Goal: Check status: Check status

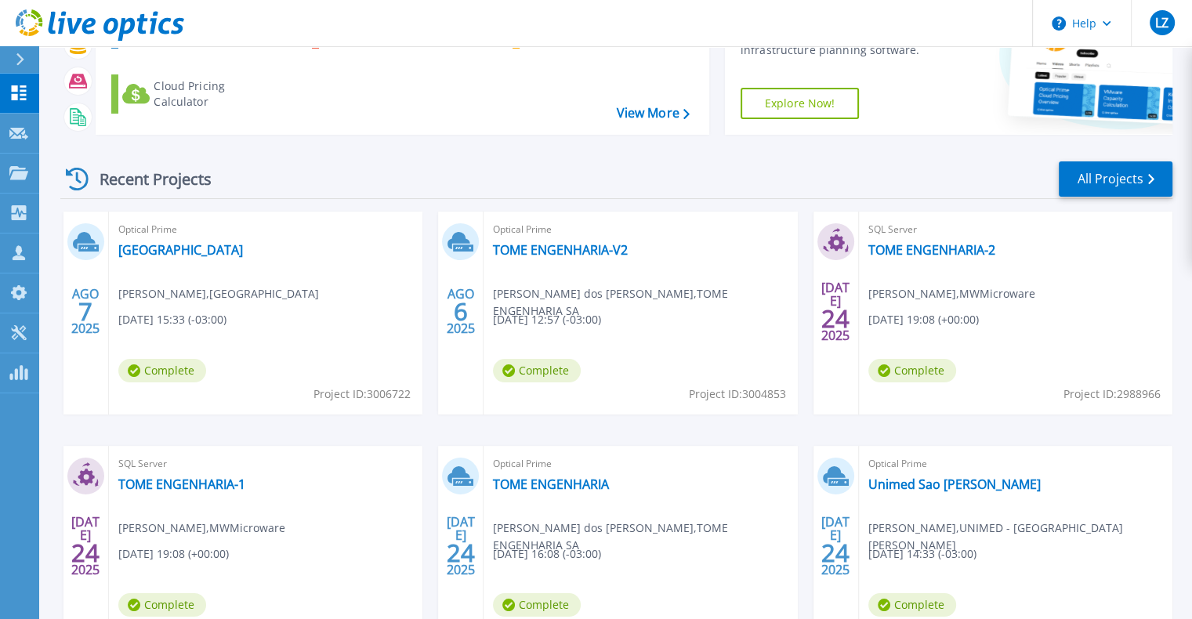
scroll to position [157, 0]
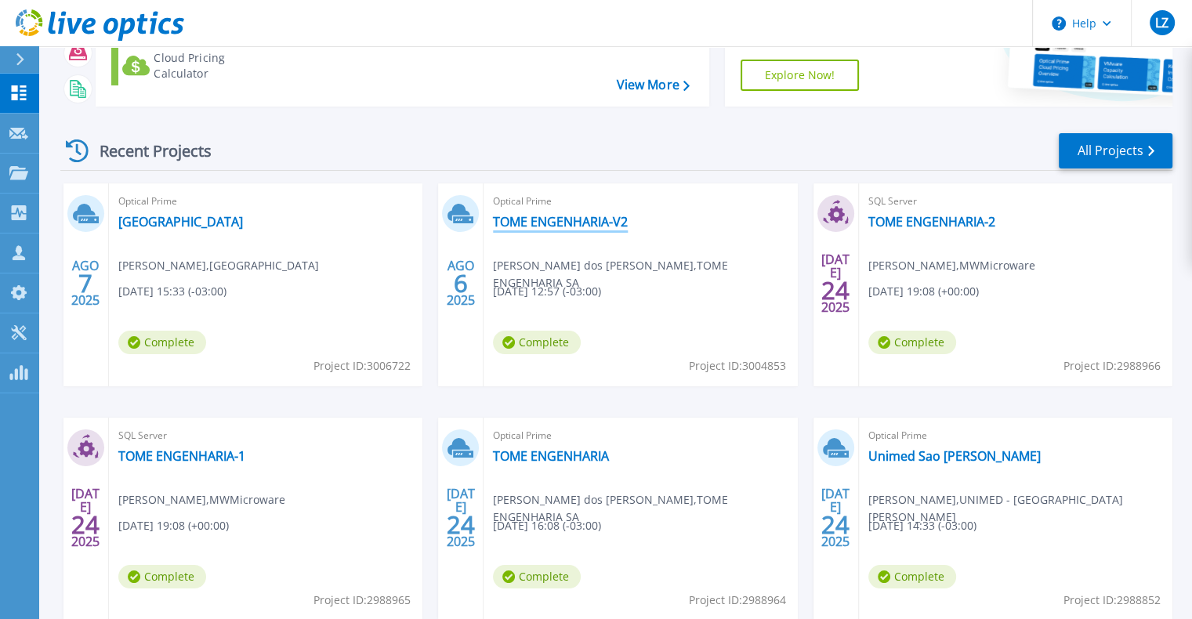
click at [583, 221] on link "TOME ENGENHARIA-V2" at bounding box center [560, 222] width 135 height 16
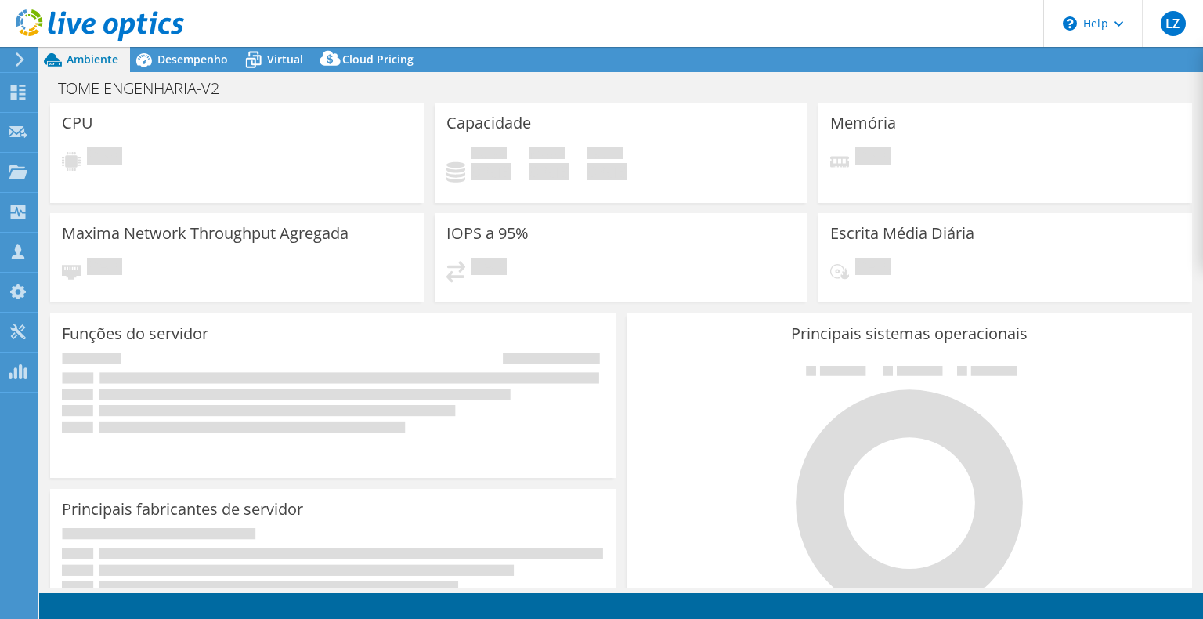
select select "SouthAmerica"
select select "USD"
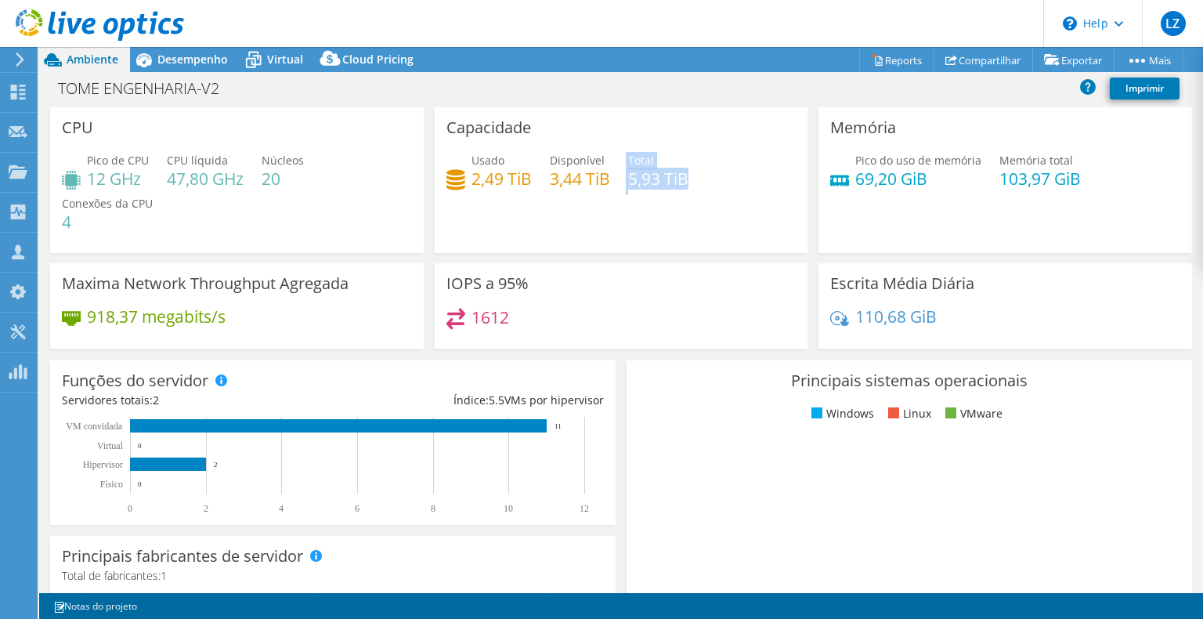
drag, startPoint x: 623, startPoint y: 177, endPoint x: 699, endPoint y: 180, distance: 76.1
click at [699, 180] on div "Usado 2,49 TiB Disponível 3,44 TiB Total 5,93 TiB" at bounding box center [622, 177] width 350 height 51
click at [975, 124] on div "Memória Pico do uso de memória 69,20 GiB Memória total 103,97 GiB" at bounding box center [1006, 180] width 374 height 146
click at [165, 64] on span "Desempenho" at bounding box center [192, 59] width 71 height 15
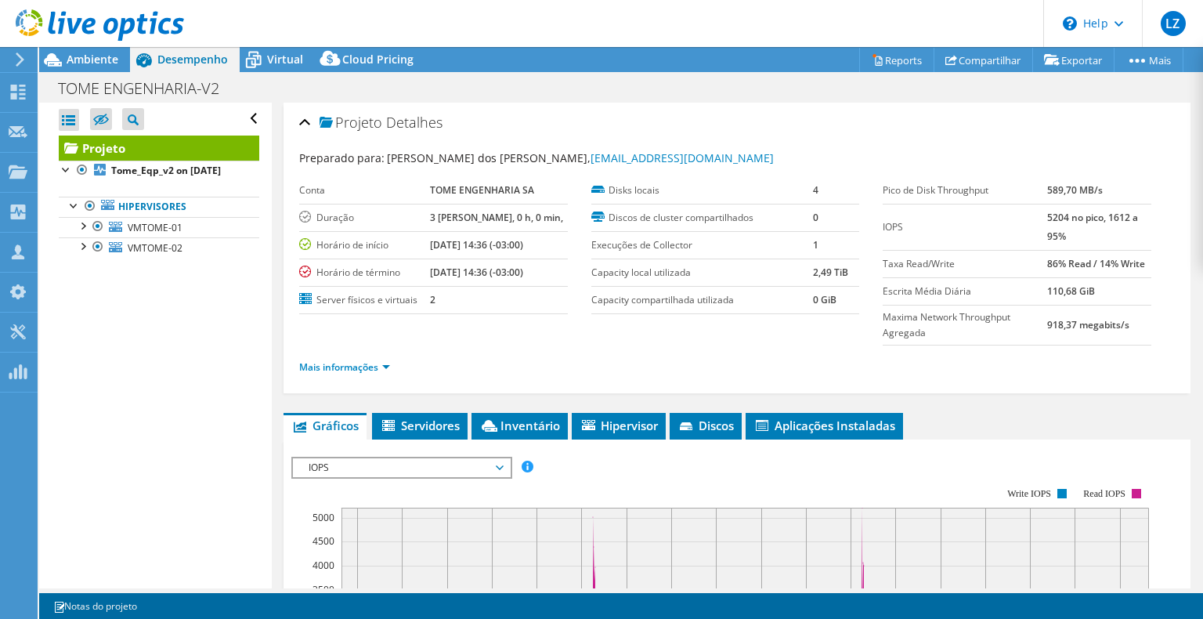
drag, startPoint x: 1036, startPoint y: 264, endPoint x: 1142, endPoint y: 259, distance: 106.7
click at [1142, 259] on div "Pico de Disk Throughput 589,70 MB/s IOPS 5204 no pico, 1612 a 95% Taxa Read/Wri…" at bounding box center [1029, 261] width 292 height 168
click at [1133, 262] on b "86% Read / 14% Write" at bounding box center [1097, 263] width 98 height 13
click at [17, 93] on icon at bounding box center [18, 92] width 19 height 15
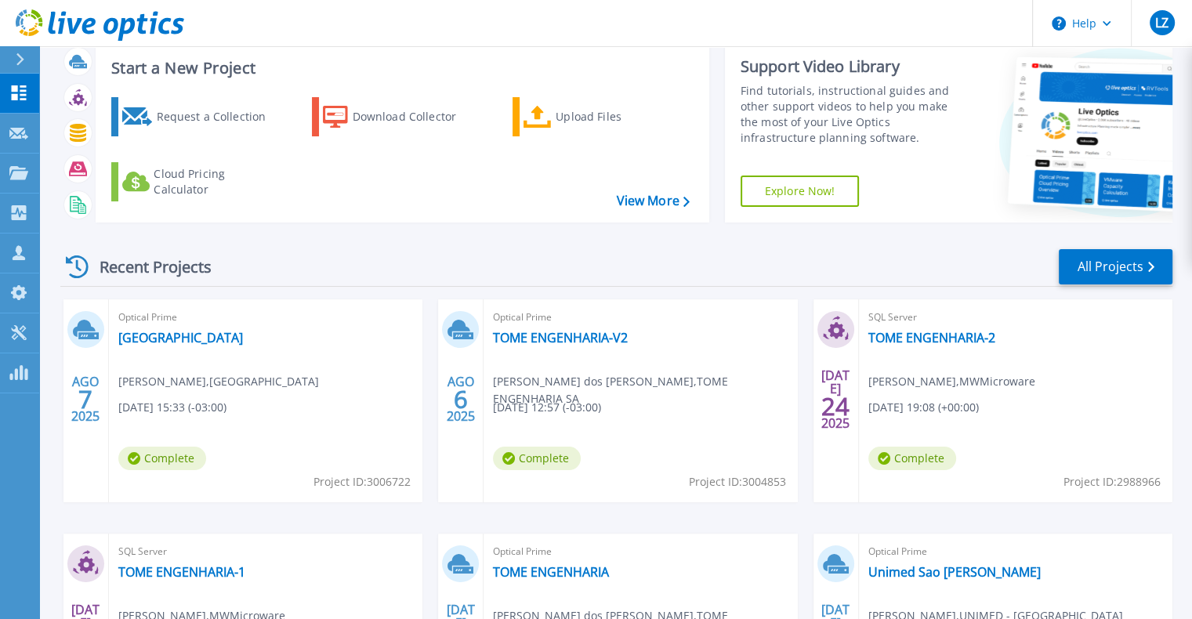
scroll to position [78, 0]
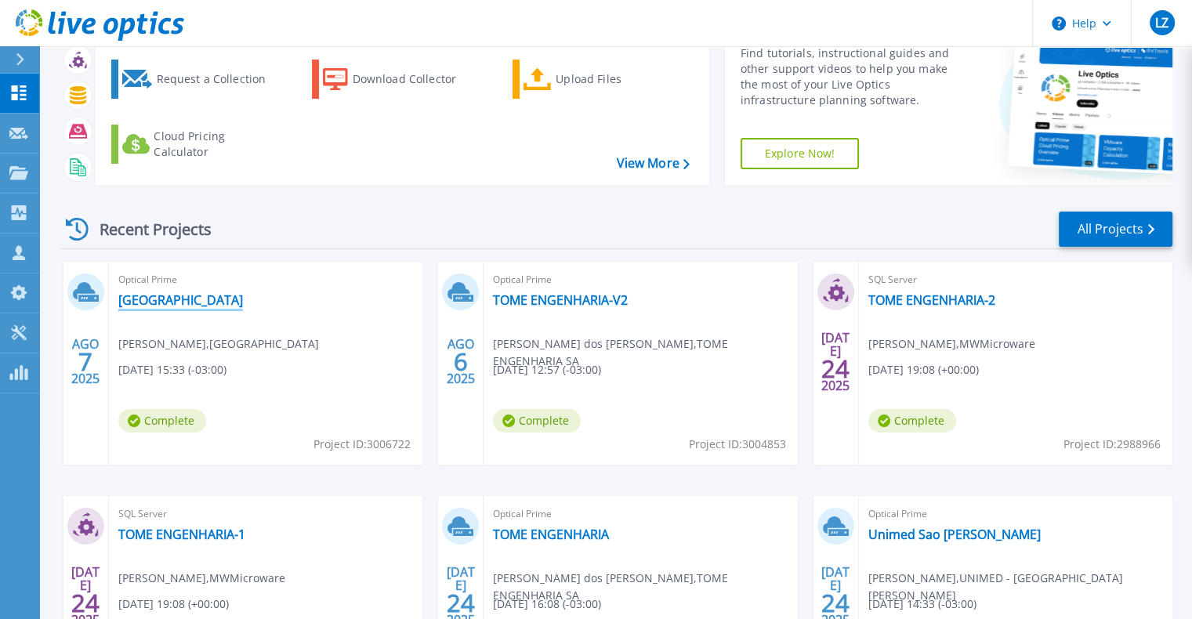
click at [179, 300] on link "Museu de Arte Sacra" at bounding box center [180, 300] width 125 height 16
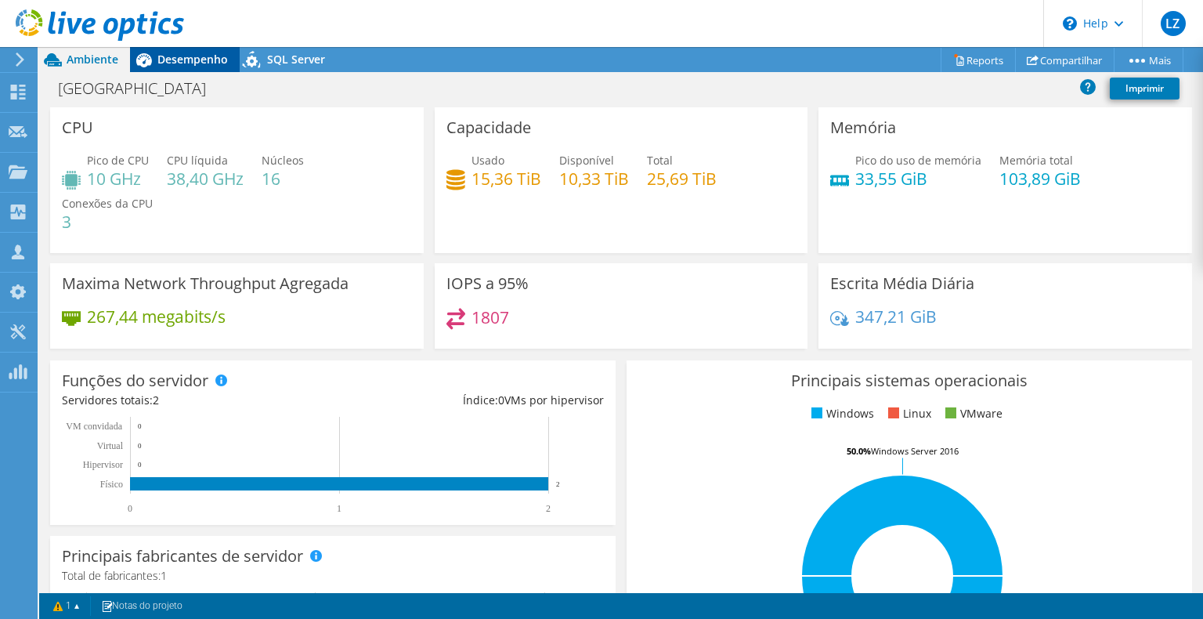
click at [169, 55] on span "Desempenho" at bounding box center [192, 59] width 71 height 15
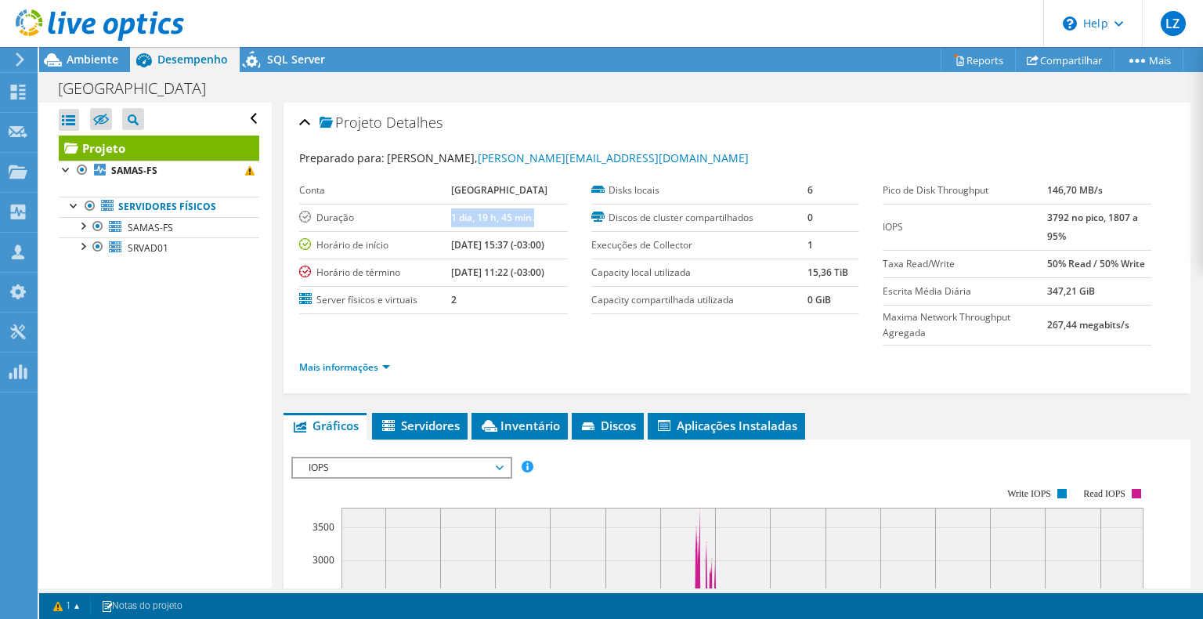
drag, startPoint x: 435, startPoint y: 212, endPoint x: 526, endPoint y: 215, distance: 90.9
click at [526, 215] on tr "Duração 1 dia, 19 h, 45 min." at bounding box center [433, 217] width 269 height 27
copy tr "Duração 1 dia, 19 h, 45 min."
click at [160, 174] on link "SAMAS-FS" at bounding box center [159, 171] width 201 height 20
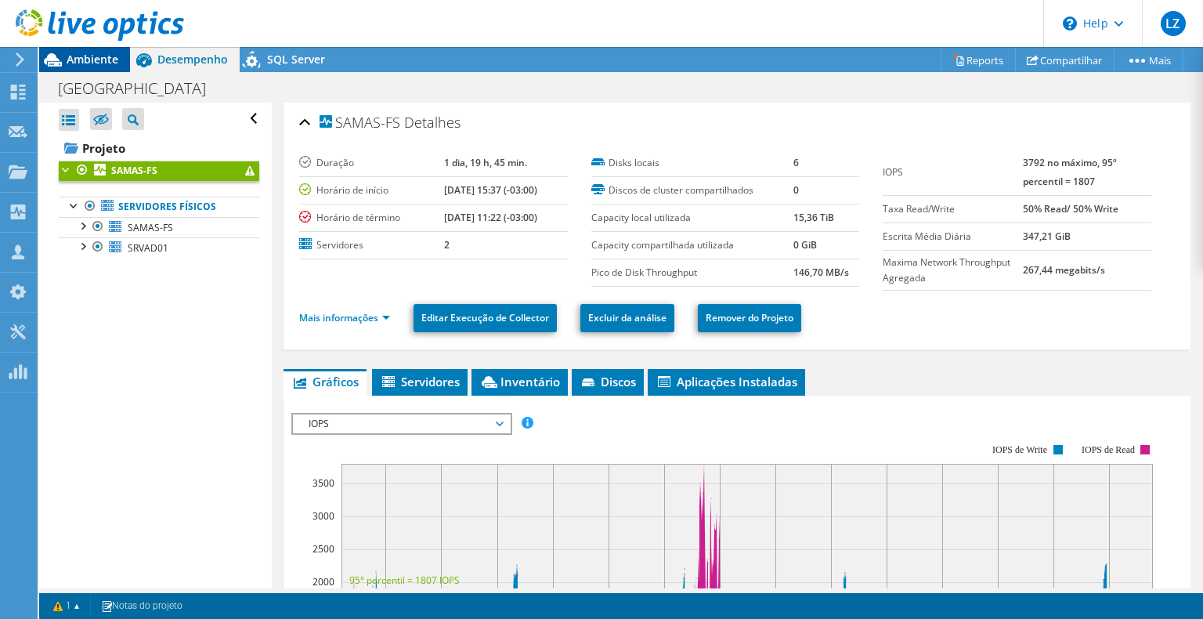
click at [89, 67] on div "Ambiente" at bounding box center [84, 59] width 91 height 25
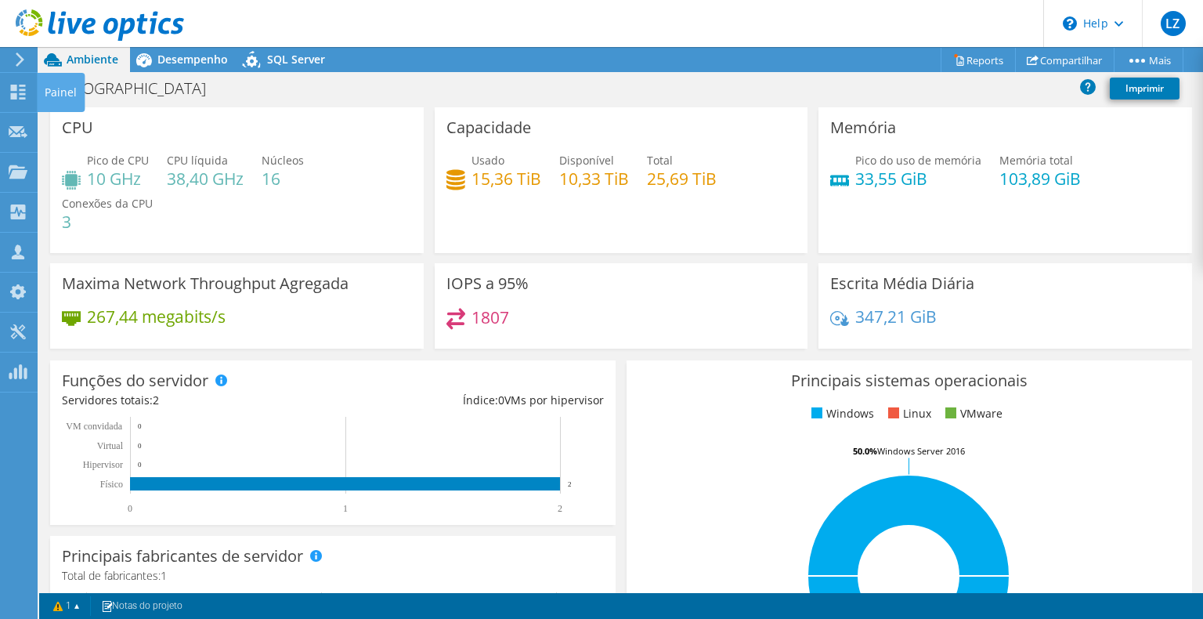
click at [56, 92] on div "Painel" at bounding box center [61, 92] width 48 height 39
